Goal: Transaction & Acquisition: Subscribe to service/newsletter

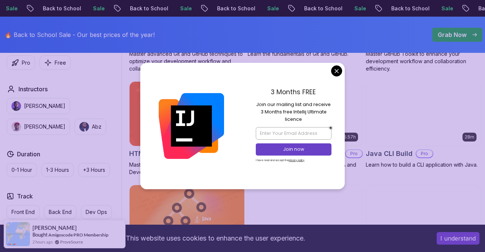
scroll to position [897, 0]
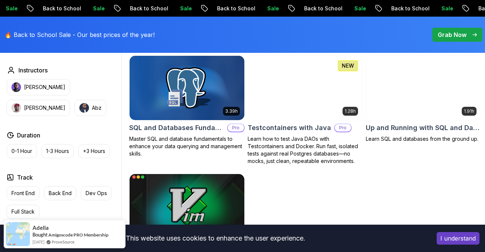
scroll to position [1917, 0]
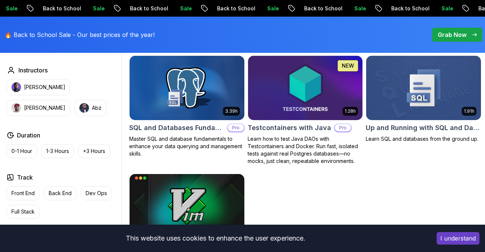
click at [415, 78] on img at bounding box center [423, 87] width 120 height 67
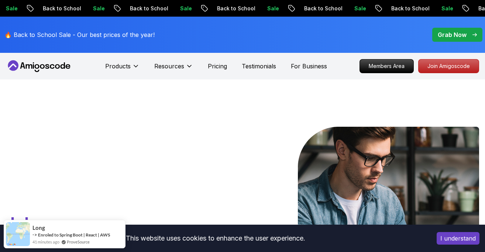
click at [466, 238] on button "I understand" at bounding box center [457, 238] width 43 height 13
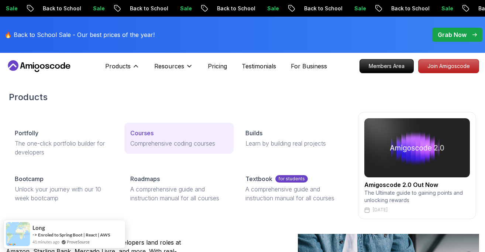
click at [173, 136] on div "Courses" at bounding box center [179, 132] width 98 height 9
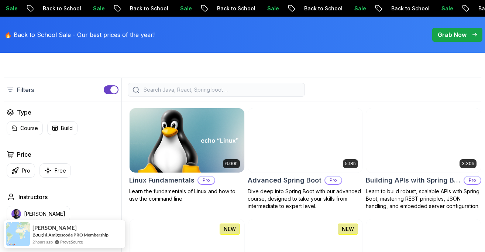
scroll to position [189, 0]
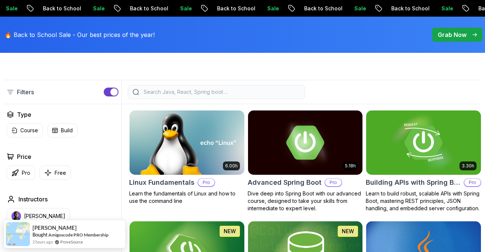
click at [201, 93] on input "search" at bounding box center [221, 91] width 158 height 7
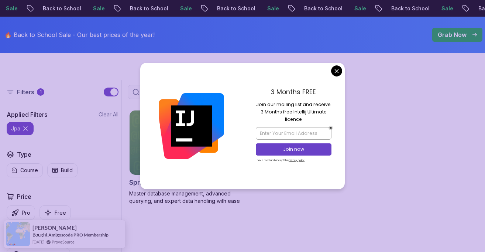
type input "jpa"
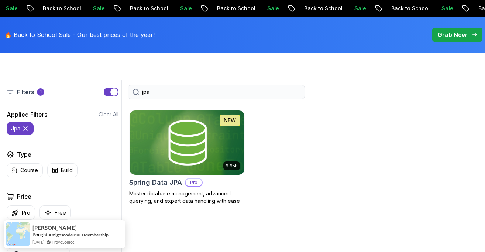
click at [209, 154] on img at bounding box center [187, 142] width 120 height 67
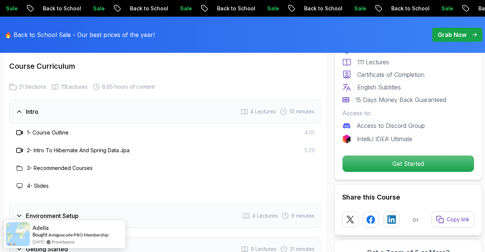
scroll to position [931, 0]
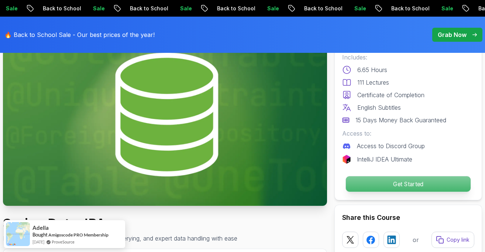
click at [388, 183] on p "Get Started" at bounding box center [408, 183] width 125 height 15
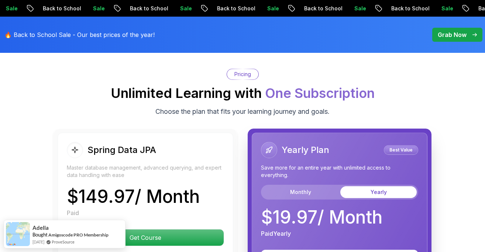
scroll to position [1872, 0]
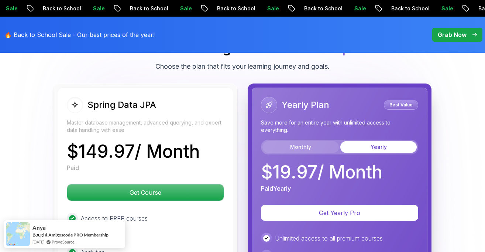
click at [324, 141] on button "Monthly" at bounding box center [300, 147] width 76 height 12
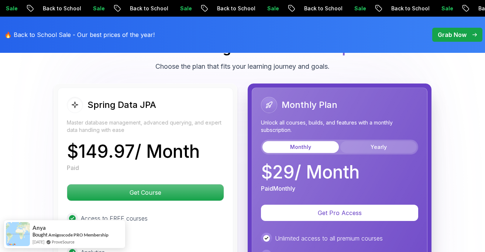
click at [382, 141] on button "Yearly" at bounding box center [378, 147] width 76 height 12
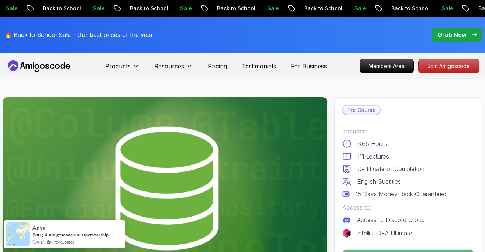
scroll to position [0, 0]
